Goal: Transaction & Acquisition: Purchase product/service

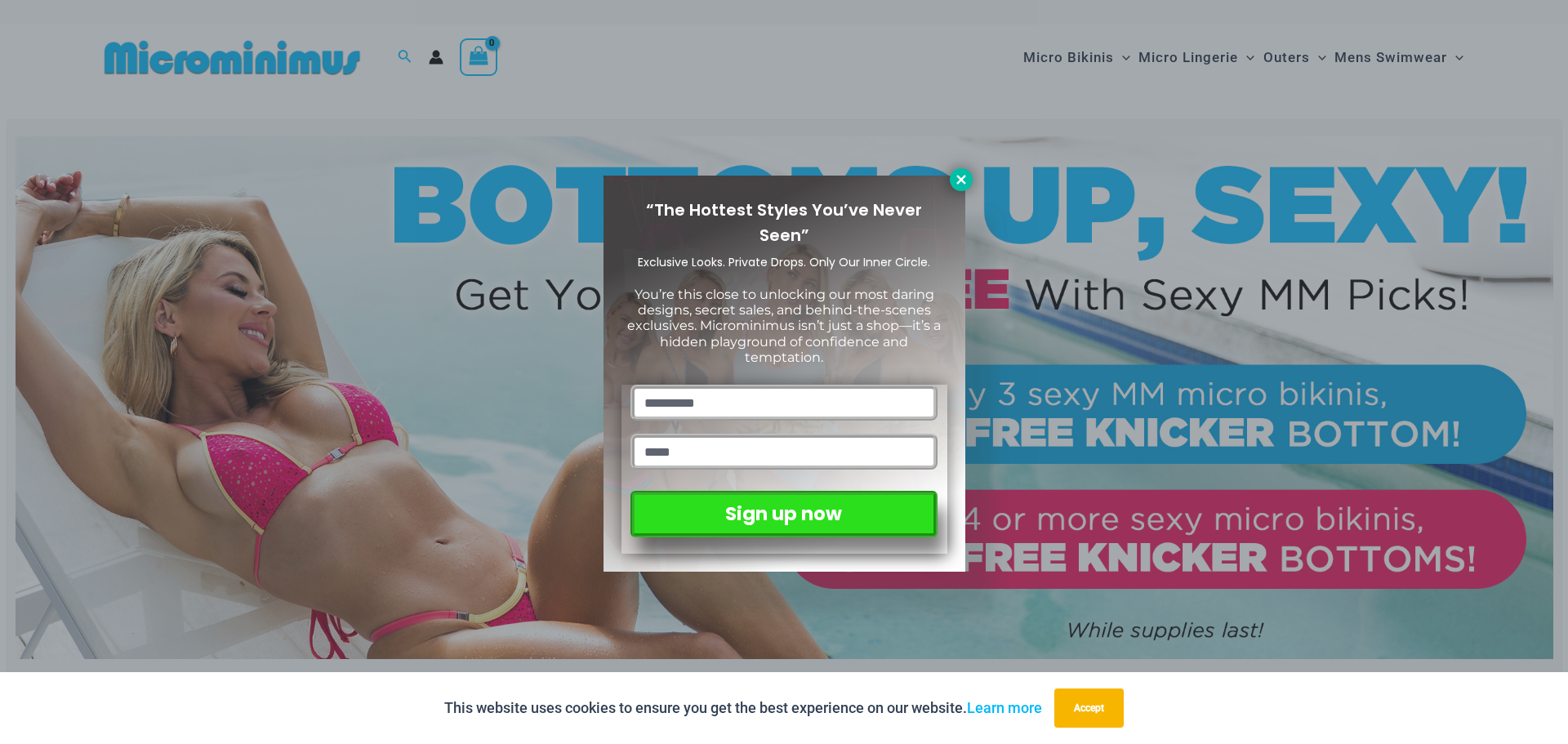
click at [964, 178] on icon at bounding box center [961, 179] width 9 height 9
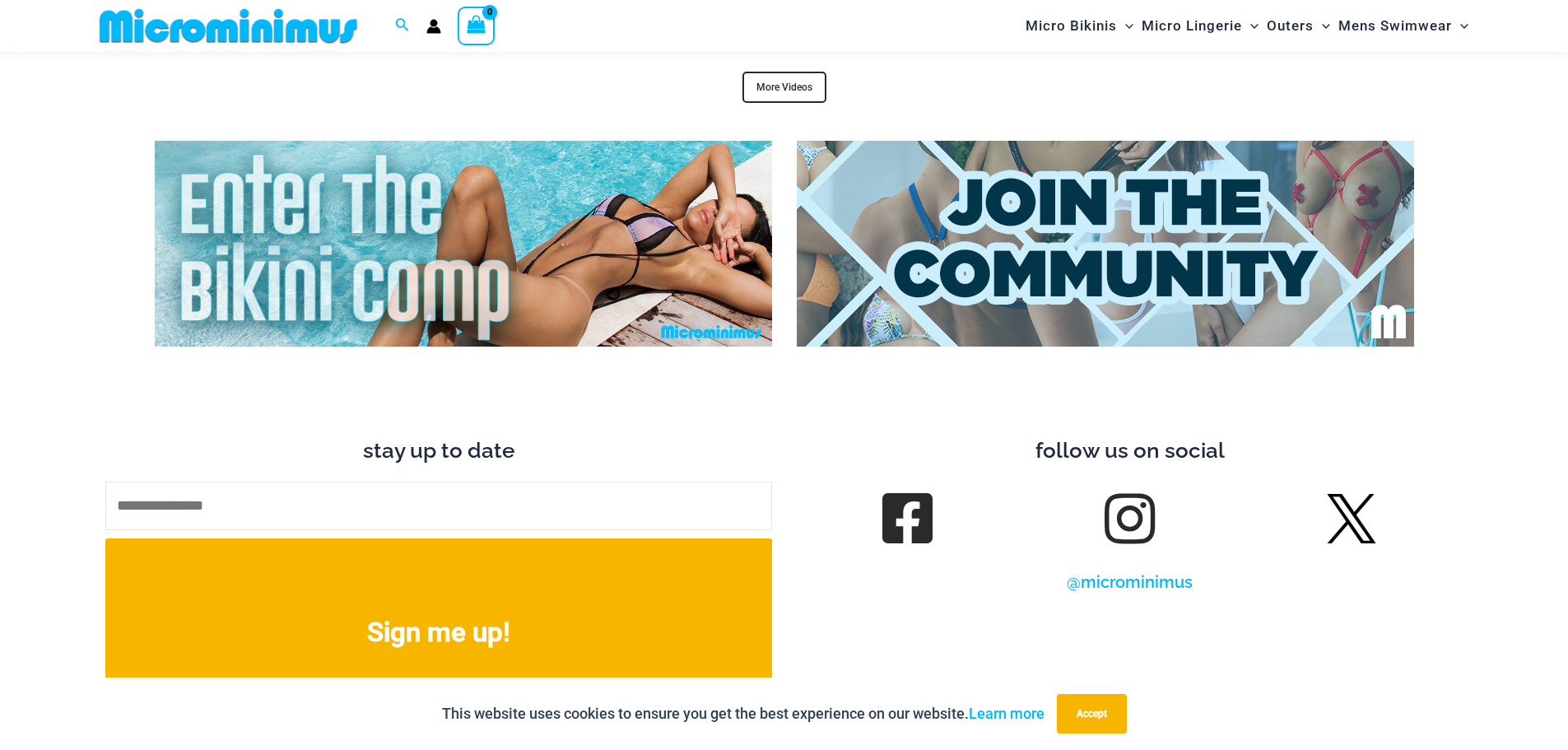
scroll to position [6407, 0]
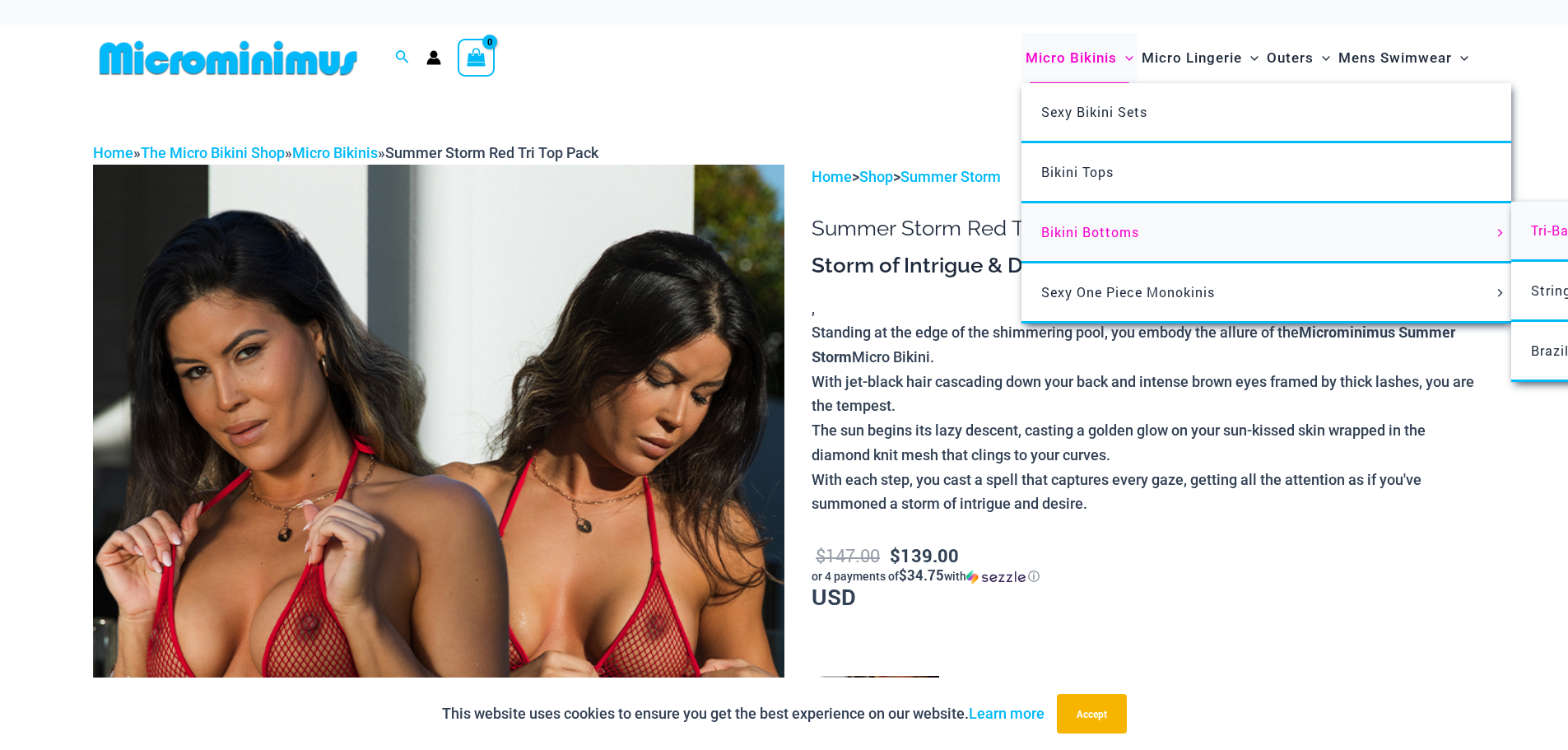
click at [1554, 231] on span "Tri-Back Thongs" at bounding box center [1584, 230] width 106 height 18
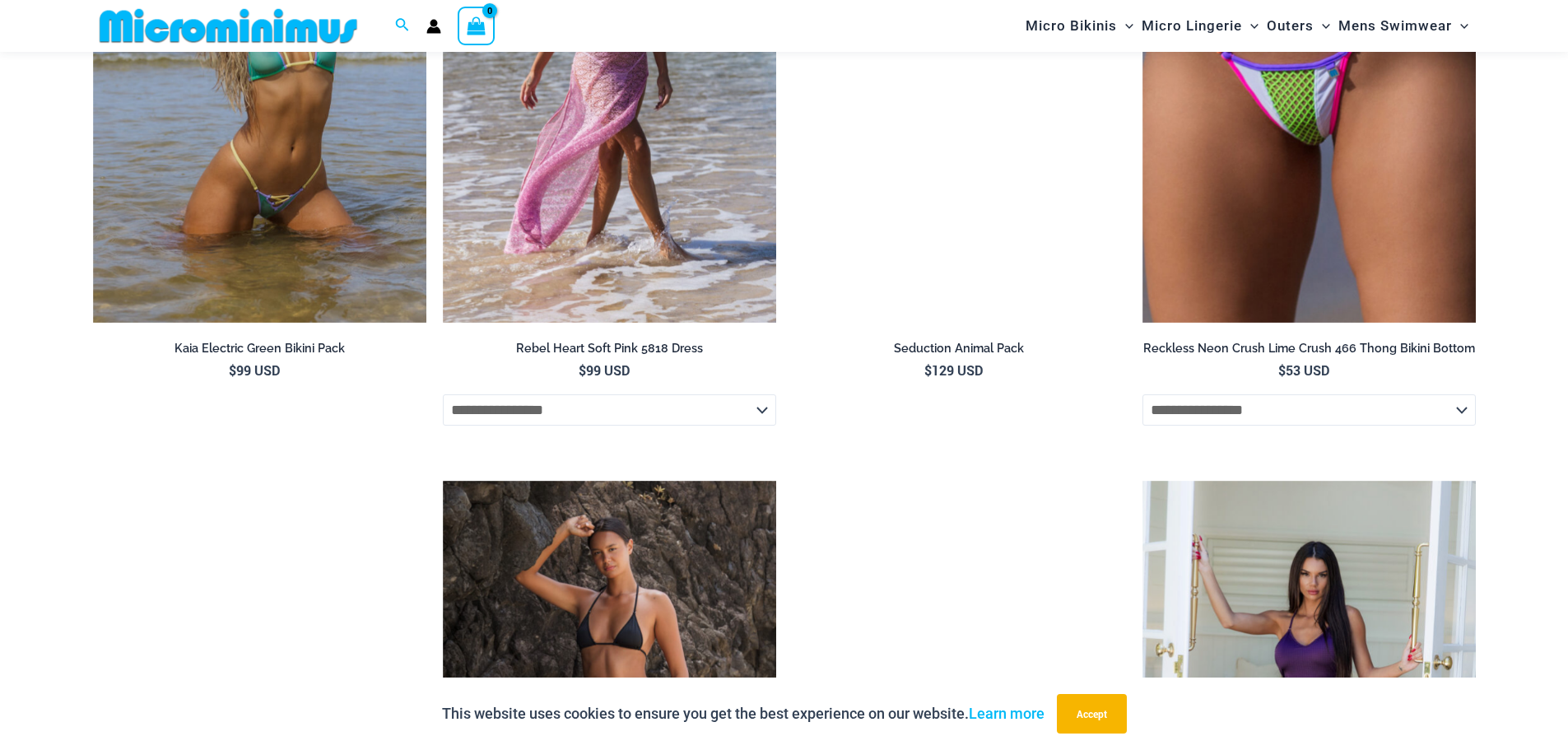
scroll to position [3278, 0]
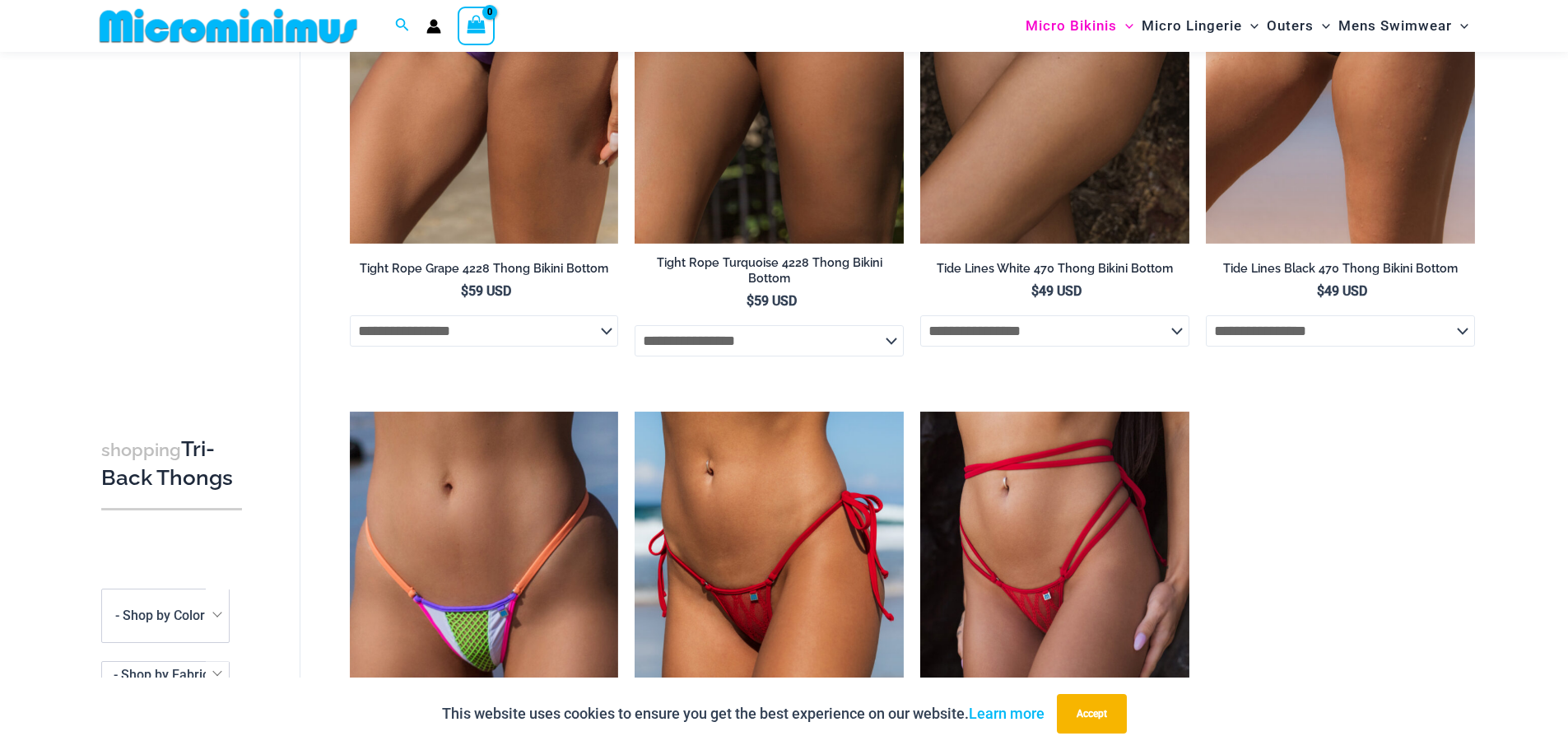
scroll to position [2948, 0]
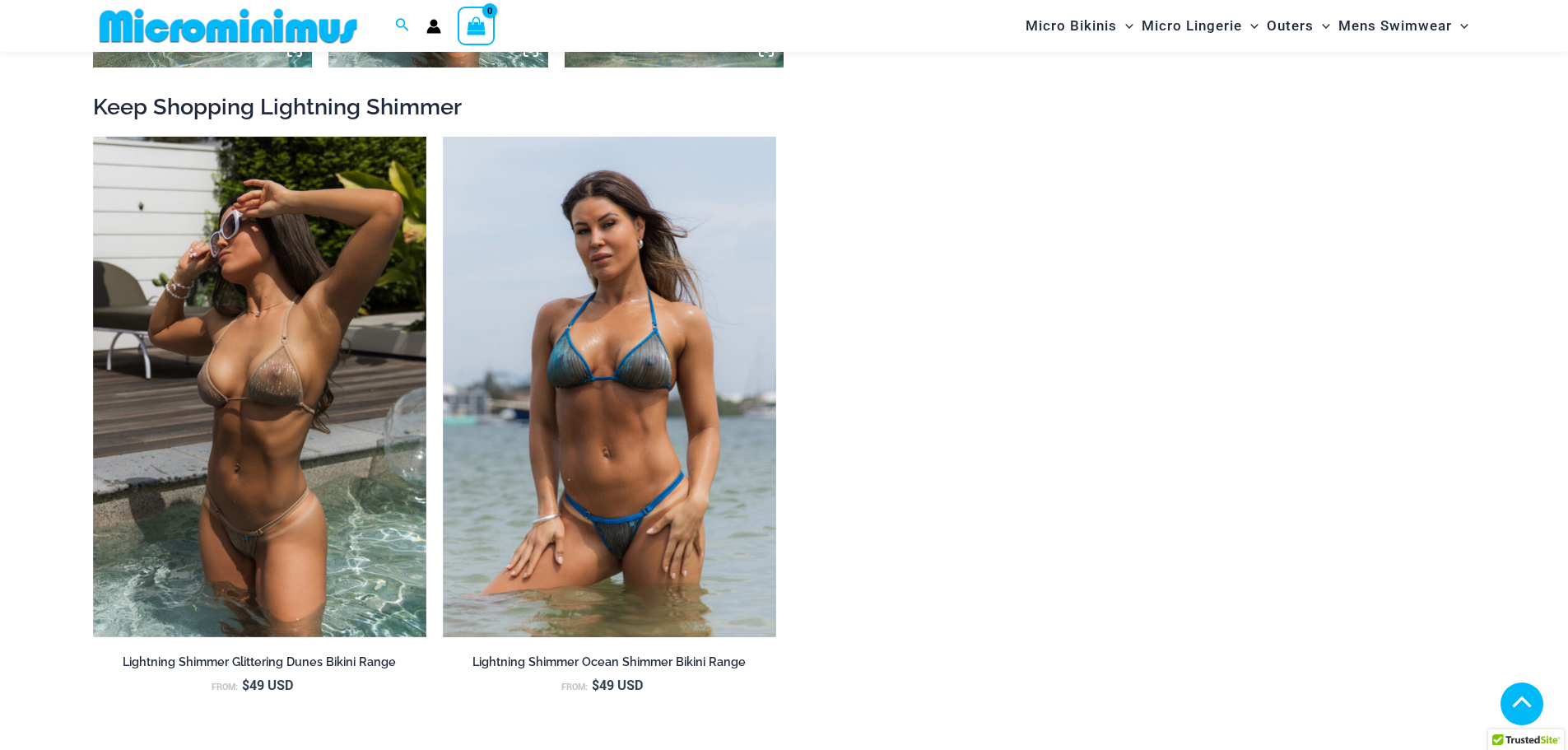
scroll to position [1812, 0]
